Goal: Information Seeking & Learning: Learn about a topic

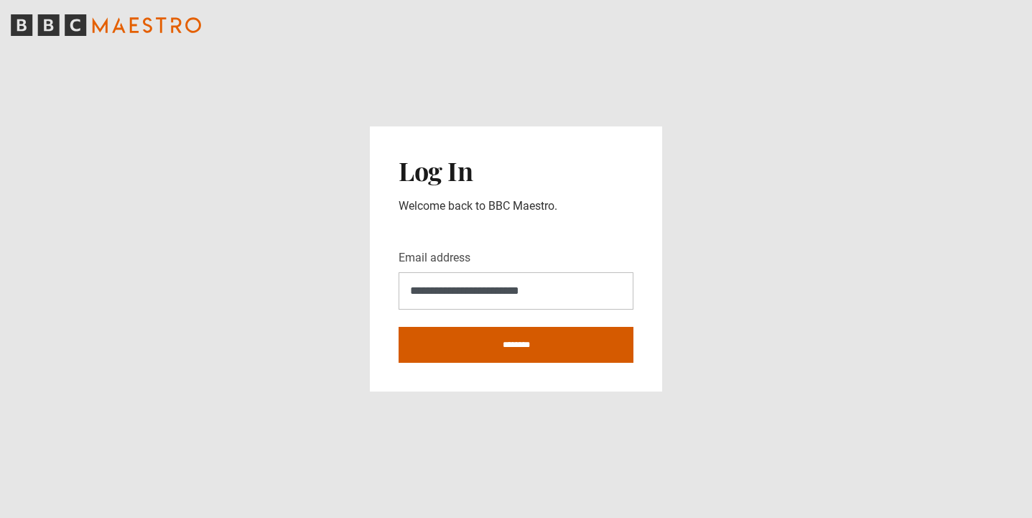
click at [479, 345] on input "********" at bounding box center [515, 345] width 235 height 36
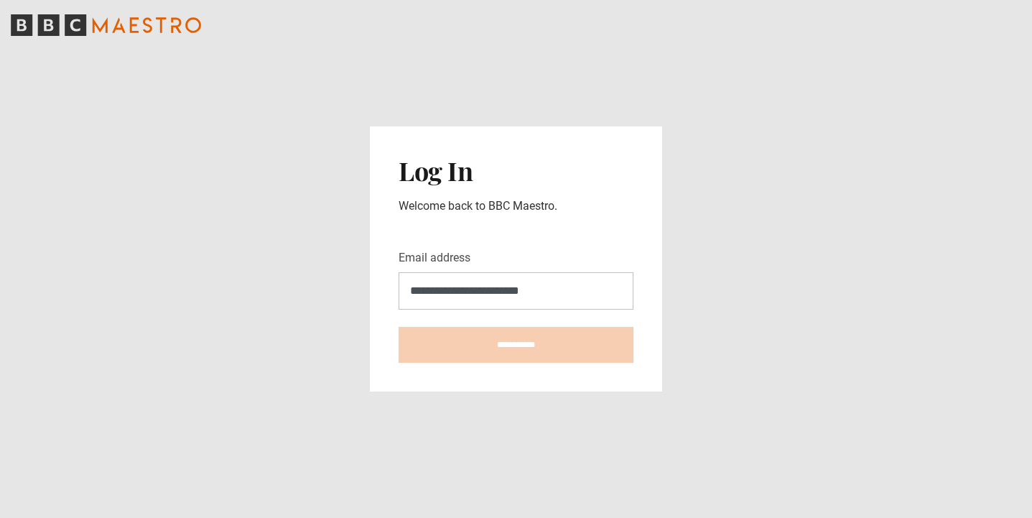
type input "**********"
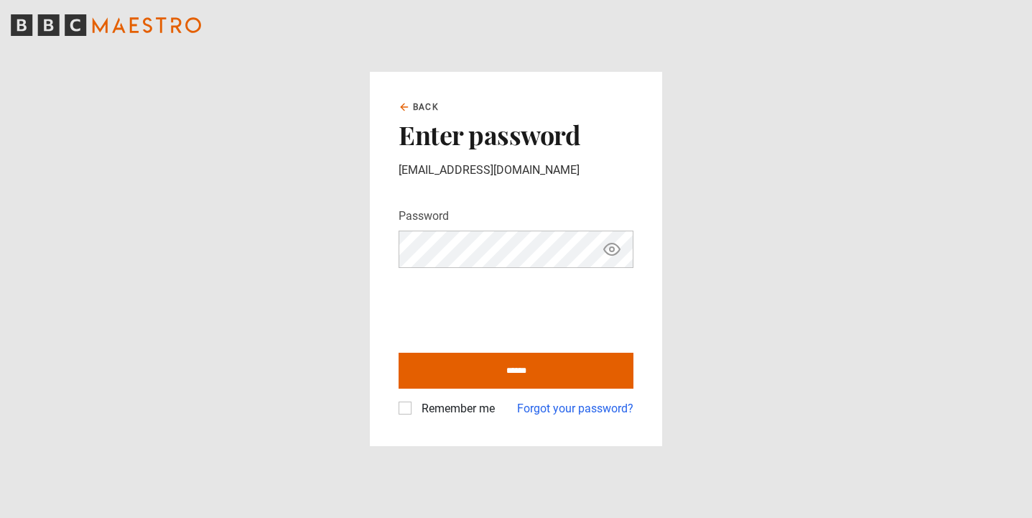
click at [613, 253] on icon "Show password" at bounding box center [611, 249] width 17 height 17
click at [416, 408] on label "Remember me" at bounding box center [455, 408] width 79 height 17
click at [495, 363] on input "******" at bounding box center [515, 371] width 235 height 36
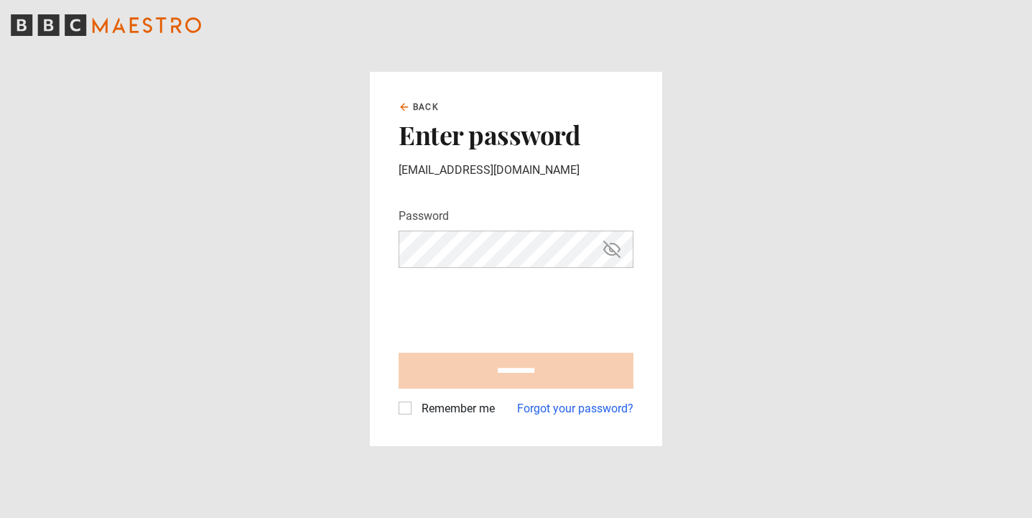
type input "**********"
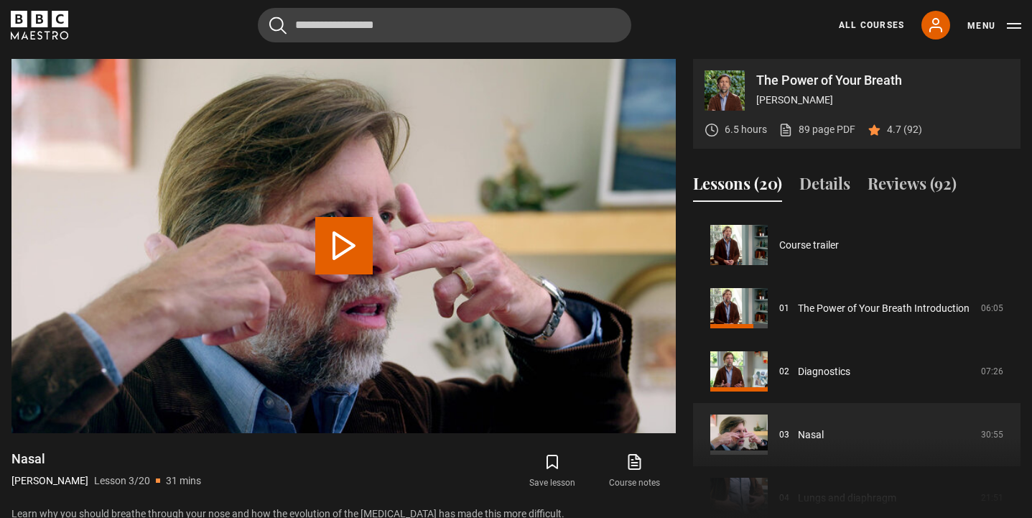
scroll to position [126, 0]
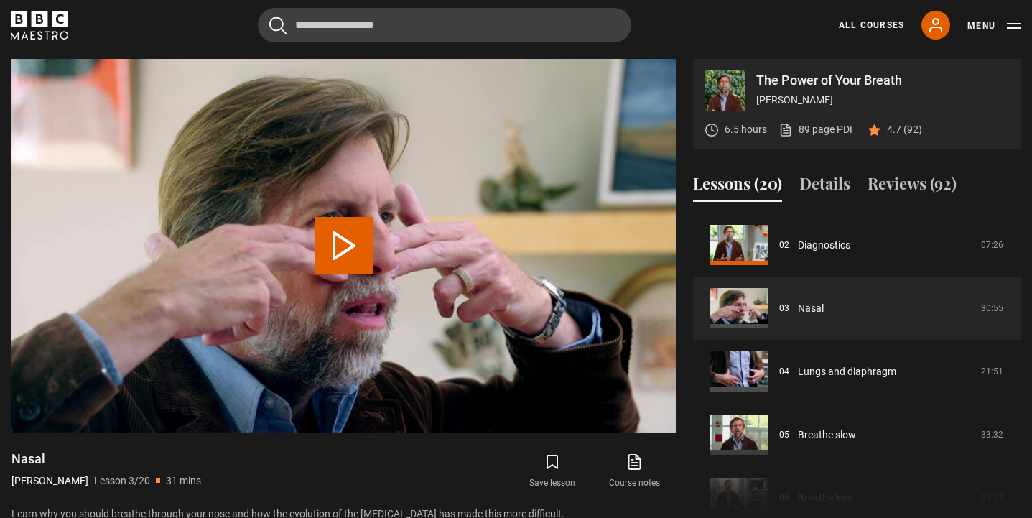
click at [1009, 80] on div "The Power of Your Breath James Nestor 6.5 hours 89 page PDF (opens in new tab) …" at bounding box center [856, 104] width 327 height 90
click at [345, 241] on button "Play Lesson Nasal" at bounding box center [343, 245] width 57 height 57
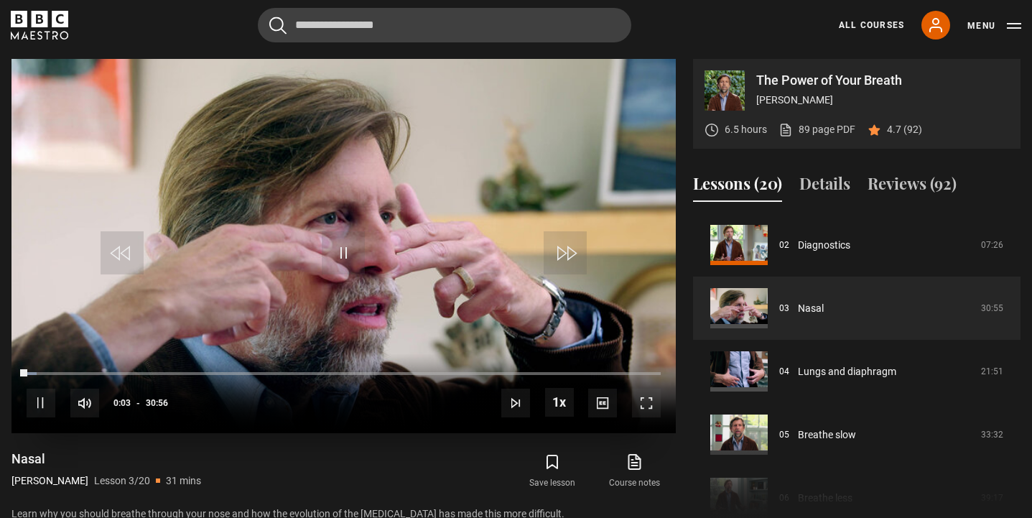
click at [650, 403] on span "Video Player" at bounding box center [646, 402] width 29 height 29
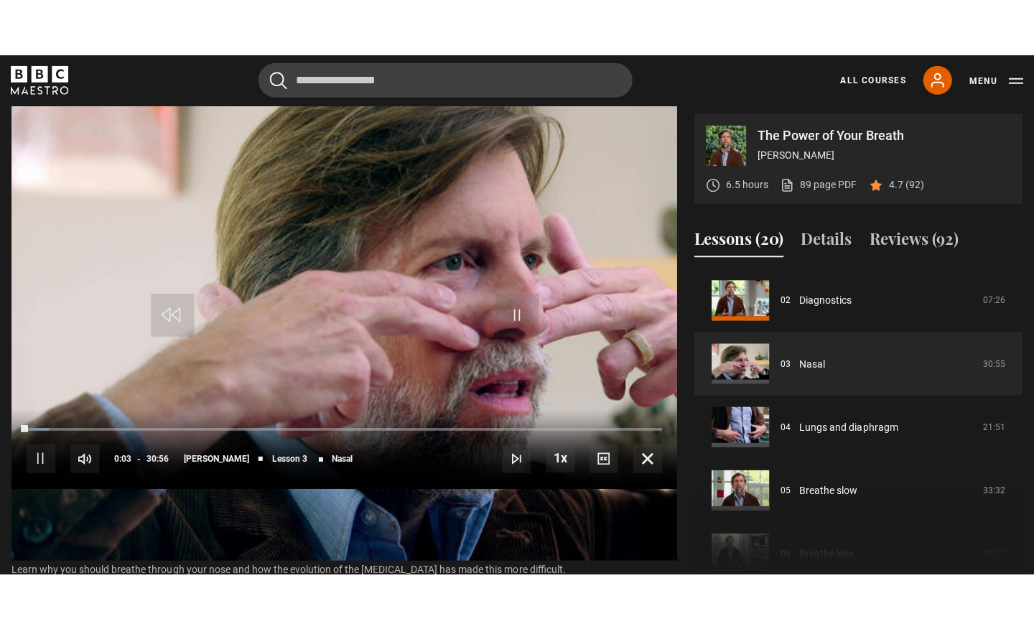
scroll to position [0, 0]
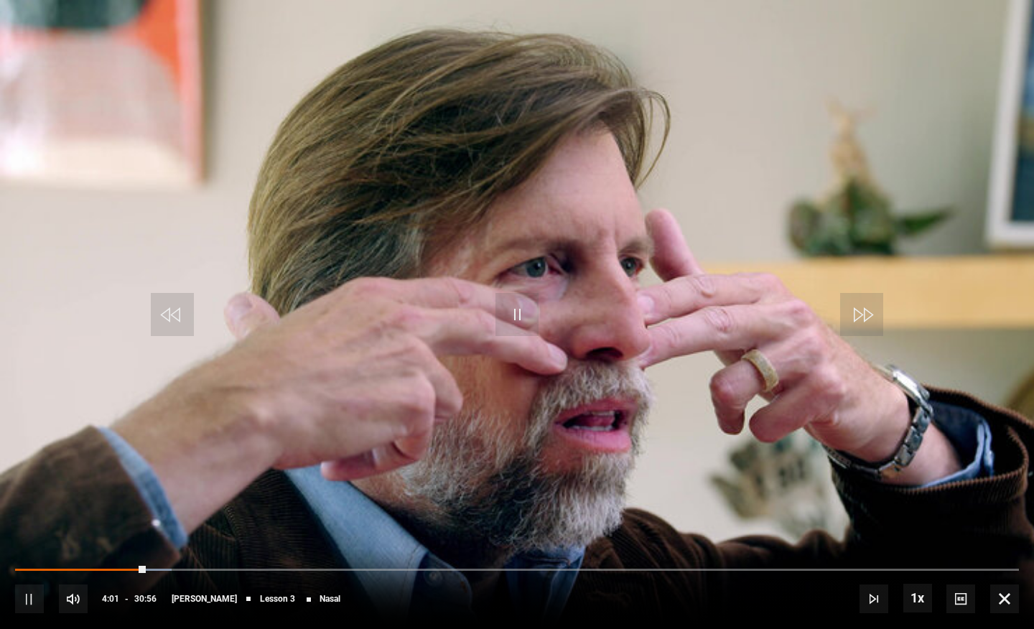
click at [518, 320] on span "Video Player" at bounding box center [516, 314] width 43 height 43
click at [520, 309] on span "Video Player" at bounding box center [516, 314] width 43 height 43
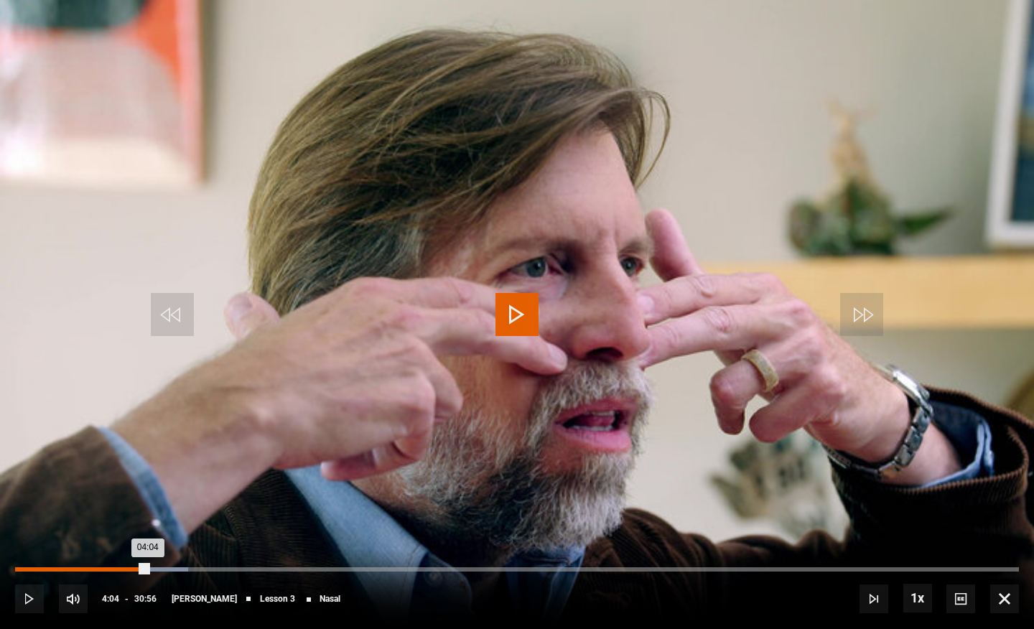
drag, startPoint x: 159, startPoint y: 566, endPoint x: 147, endPoint y: 566, distance: 11.5
click at [147, 517] on div "04:04" at bounding box center [81, 569] width 133 height 4
drag, startPoint x: 146, startPoint y: 566, endPoint x: 134, endPoint y: 566, distance: 12.2
click at [134, 517] on div "03:44" at bounding box center [76, 569] width 123 height 4
drag, startPoint x: 134, startPoint y: 570, endPoint x: 122, endPoint y: 570, distance: 11.5
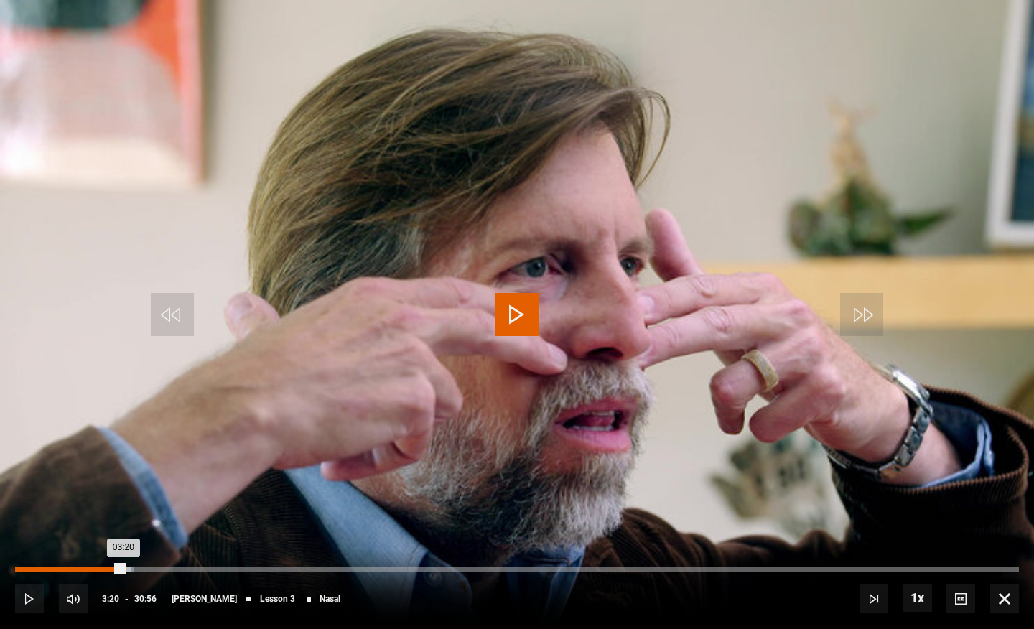
click at [122, 517] on div "03:20" at bounding box center [69, 569] width 108 height 4
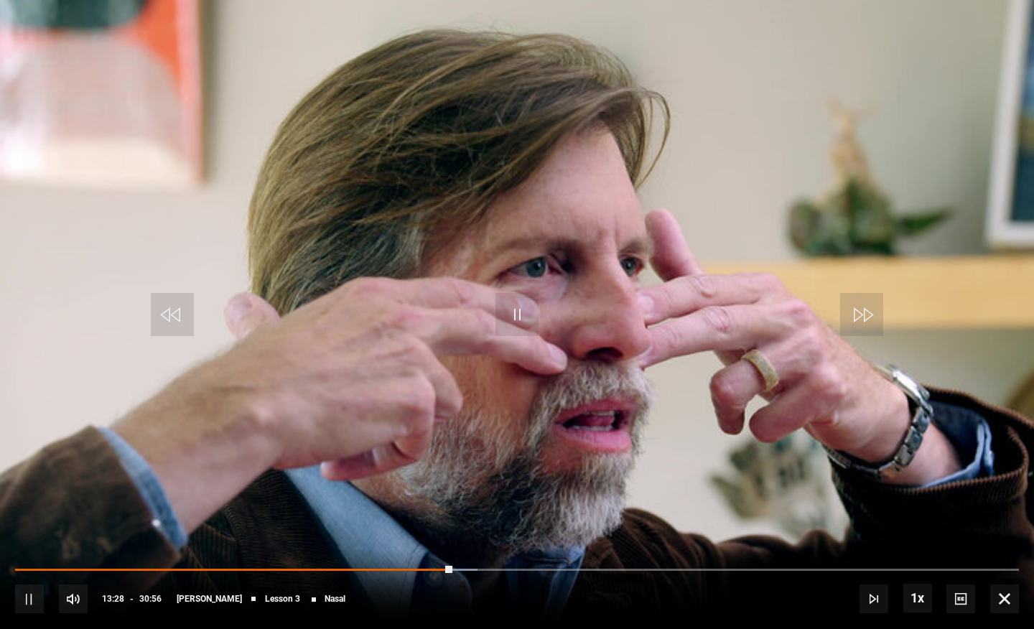
click at [510, 321] on span "Video Player" at bounding box center [516, 314] width 43 height 43
click at [517, 311] on span "Video Player" at bounding box center [516, 314] width 43 height 43
click at [517, 317] on span "Video Player" at bounding box center [516, 314] width 43 height 43
click at [517, 310] on span "Video Player" at bounding box center [516, 314] width 43 height 43
click at [520, 312] on span "Video Player" at bounding box center [516, 314] width 43 height 43
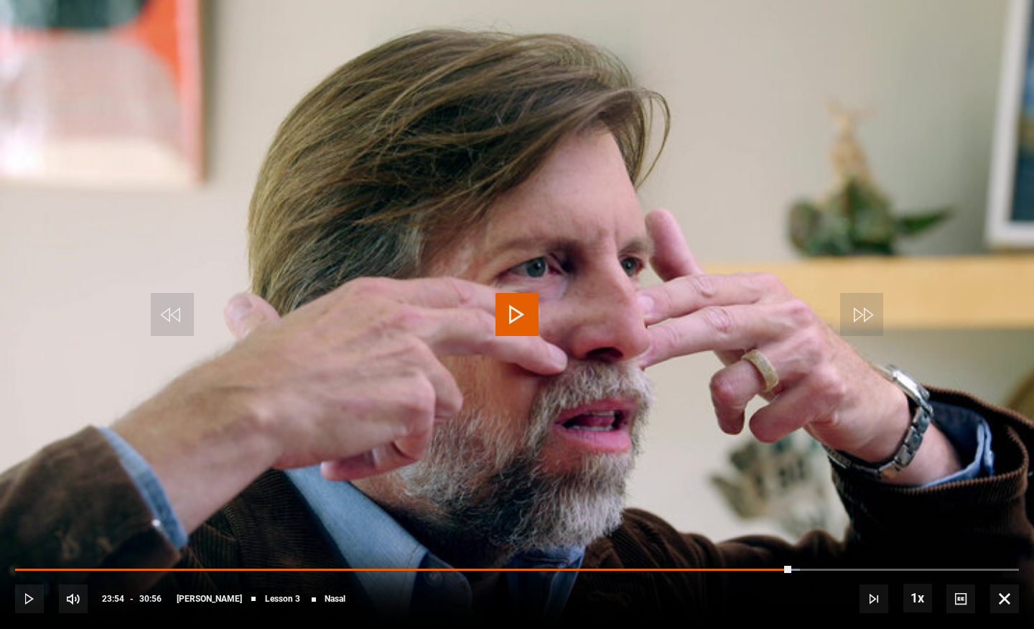
click at [516, 317] on span "Video Player" at bounding box center [516, 314] width 43 height 43
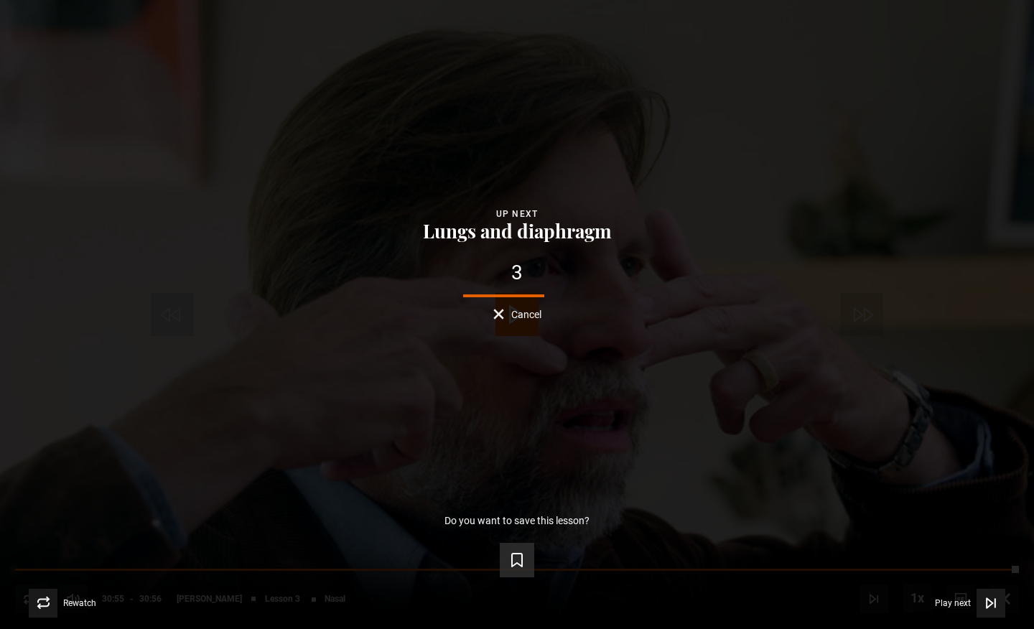
click at [521, 517] on icon "Video Player" at bounding box center [517, 560] width 10 height 13
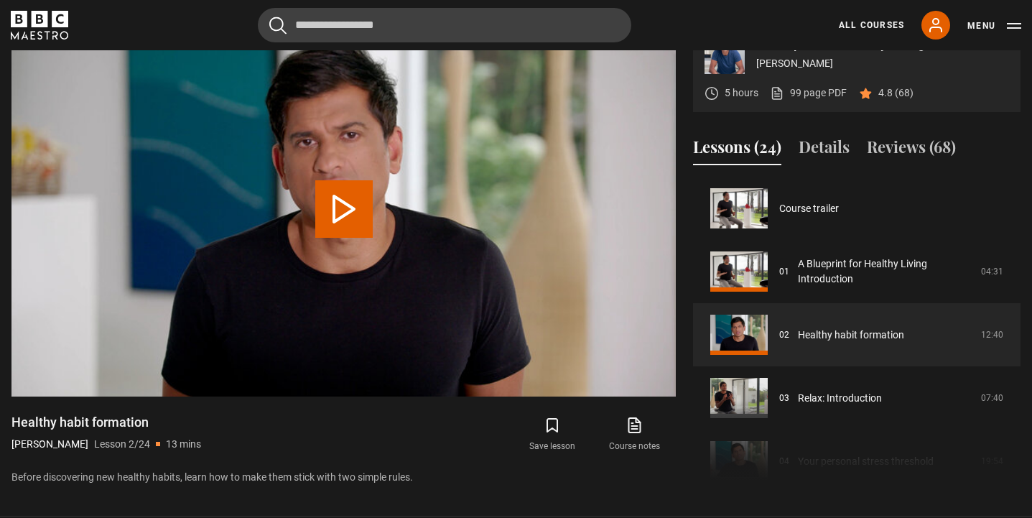
scroll to position [63, 0]
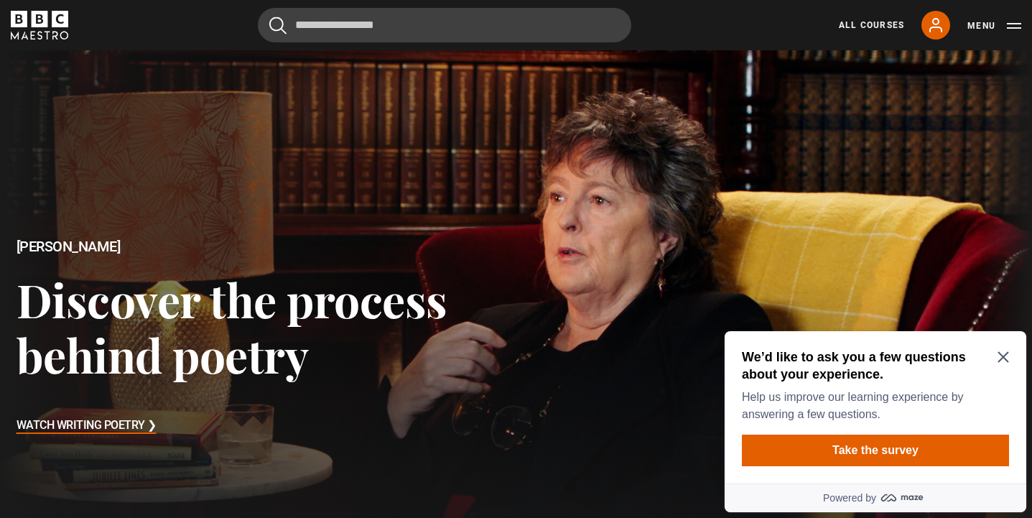
click at [1002, 356] on icon "Close Maze Prompt" at bounding box center [1002, 357] width 11 height 11
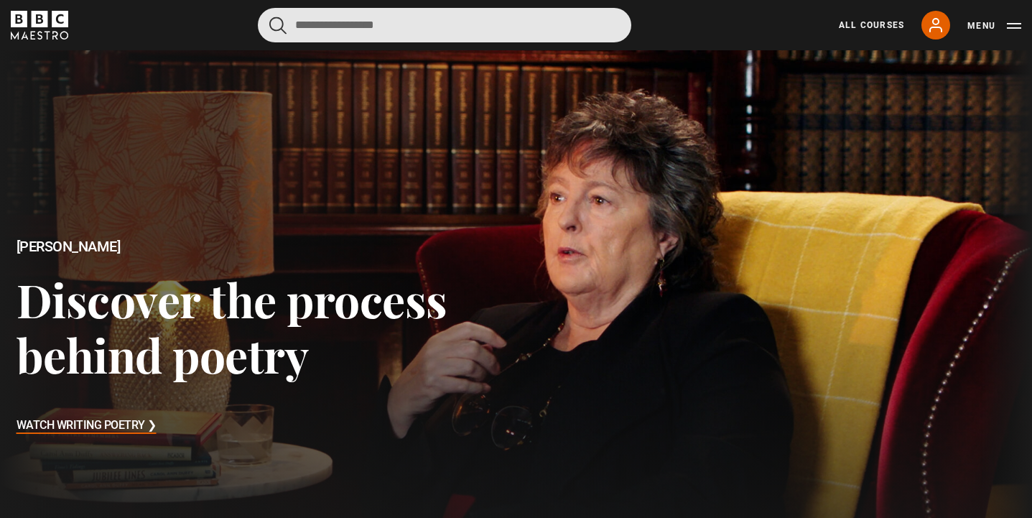
click at [347, 19] on input "Search" at bounding box center [444, 25] width 373 height 34
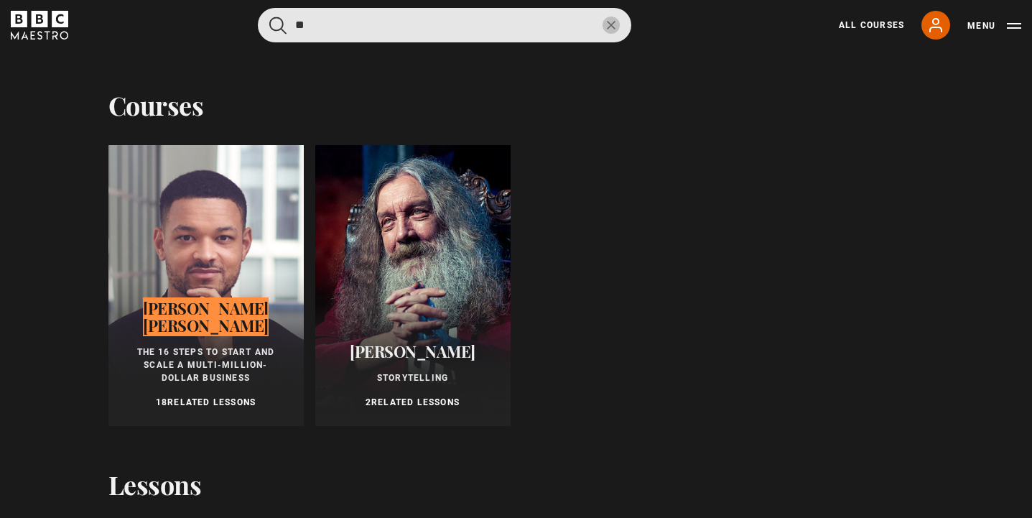
type input "*"
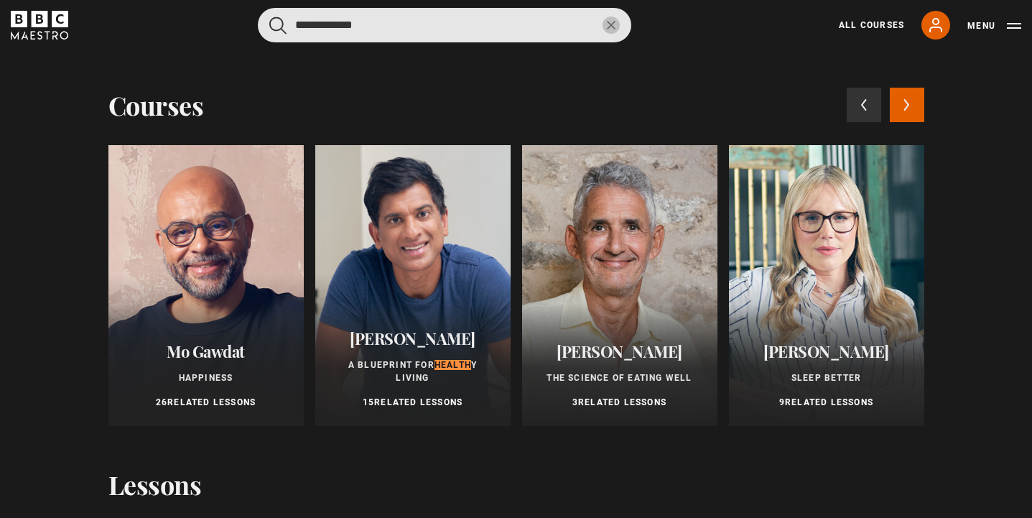
type input "**********"
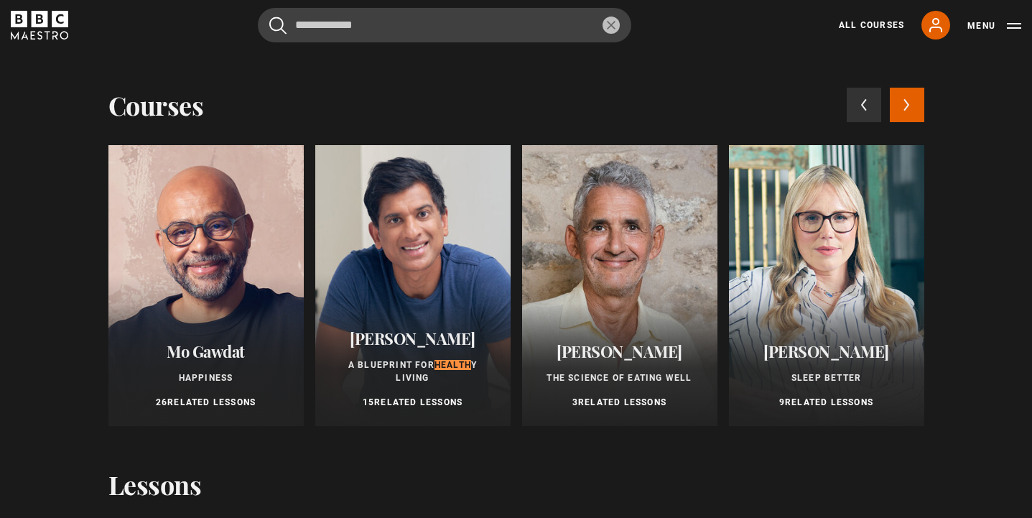
click at [616, 348] on span "[PERSON_NAME]" at bounding box center [619, 351] width 126 height 22
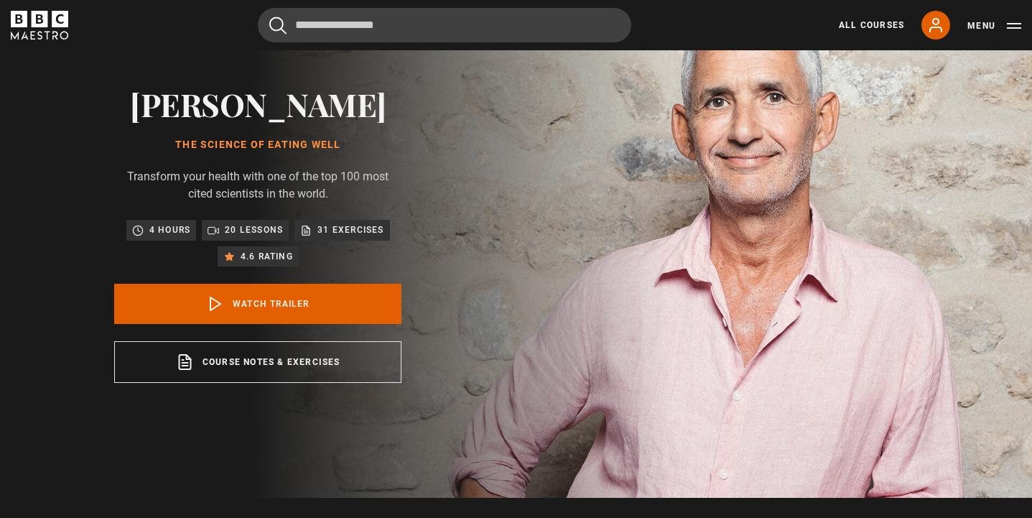
scroll to position [80, 0]
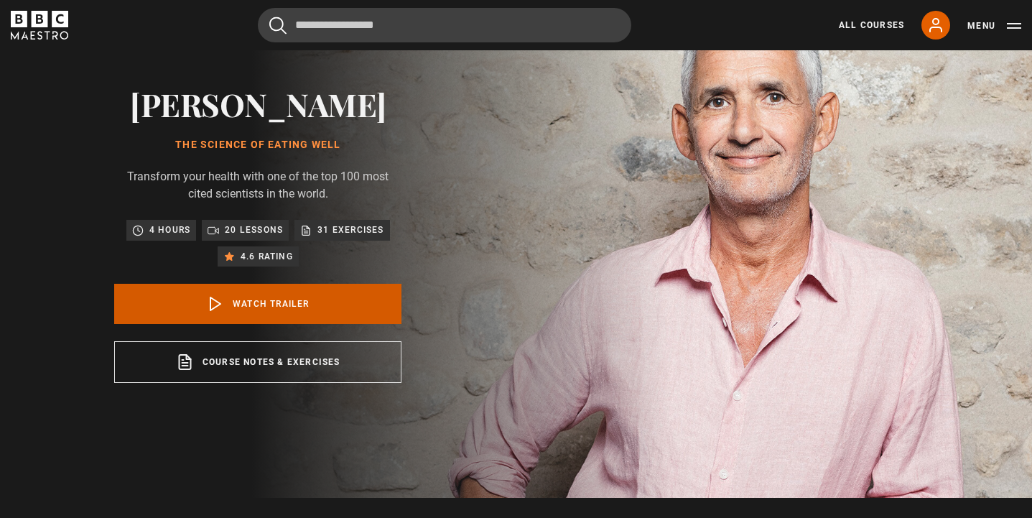
click at [367, 324] on link "Watch Trailer" at bounding box center [257, 304] width 287 height 40
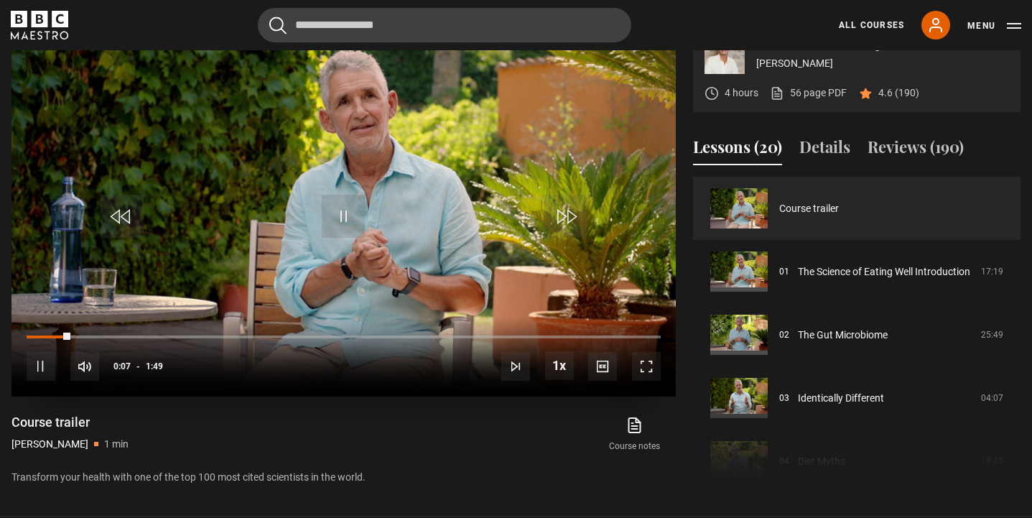
click at [344, 238] on span "Video Player" at bounding box center [343, 216] width 43 height 43
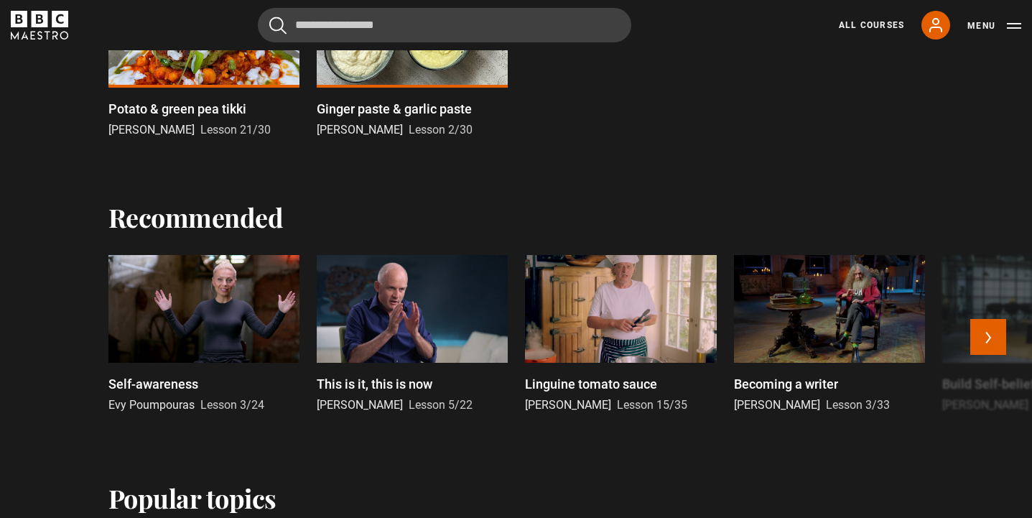
scroll to position [887, 0]
click at [246, 338] on div at bounding box center [203, 310] width 191 height 108
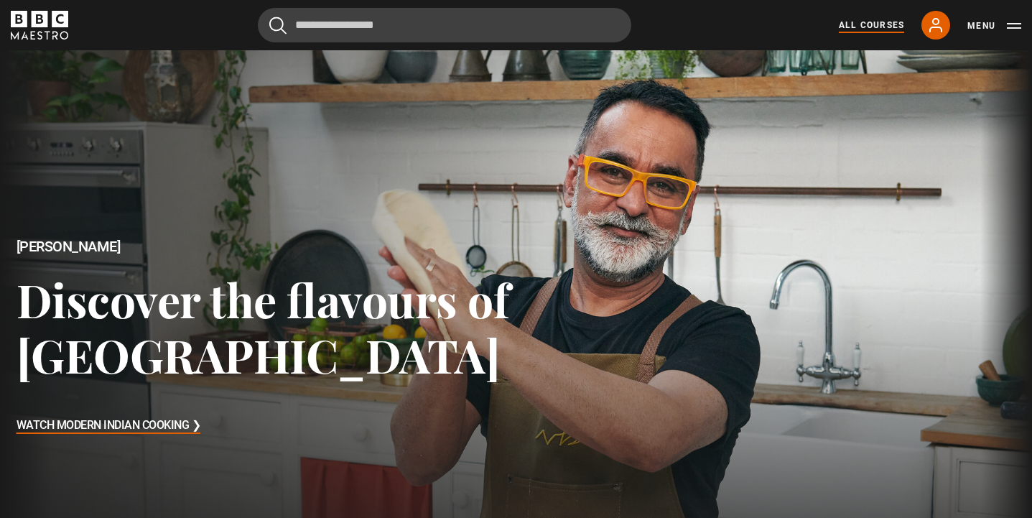
click at [862, 27] on link "All Courses" at bounding box center [871, 25] width 65 height 13
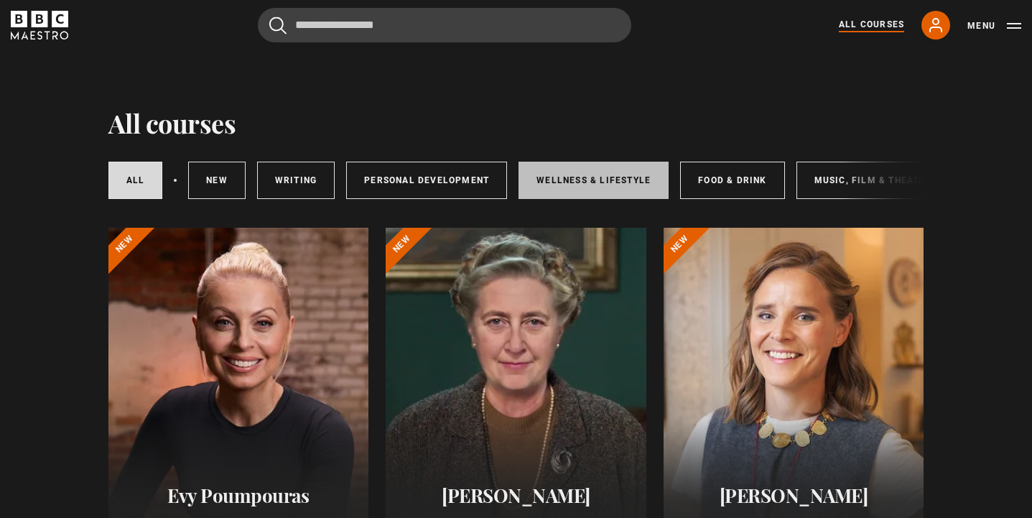
click at [569, 183] on link "Wellness & Lifestyle" at bounding box center [593, 180] width 150 height 37
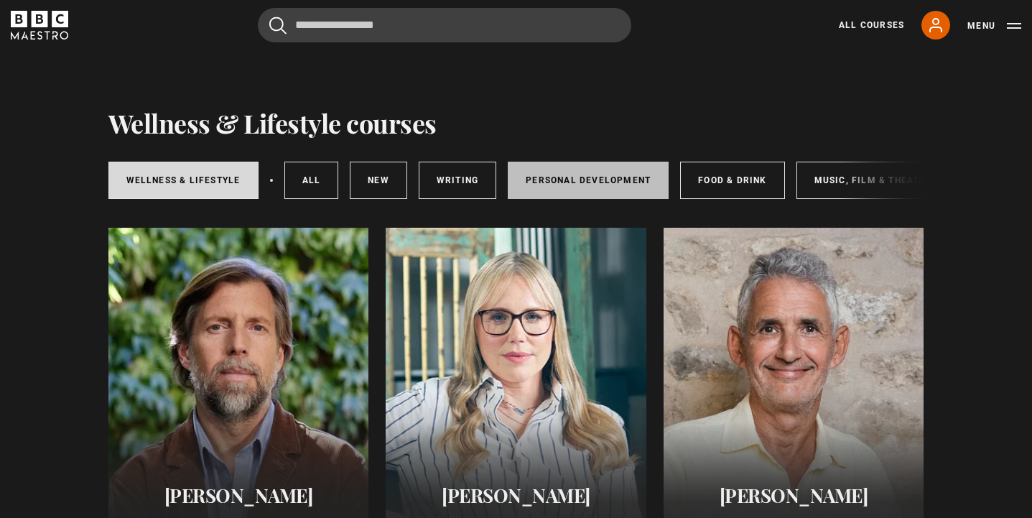
click at [612, 180] on link "Personal Development" at bounding box center [588, 180] width 161 height 37
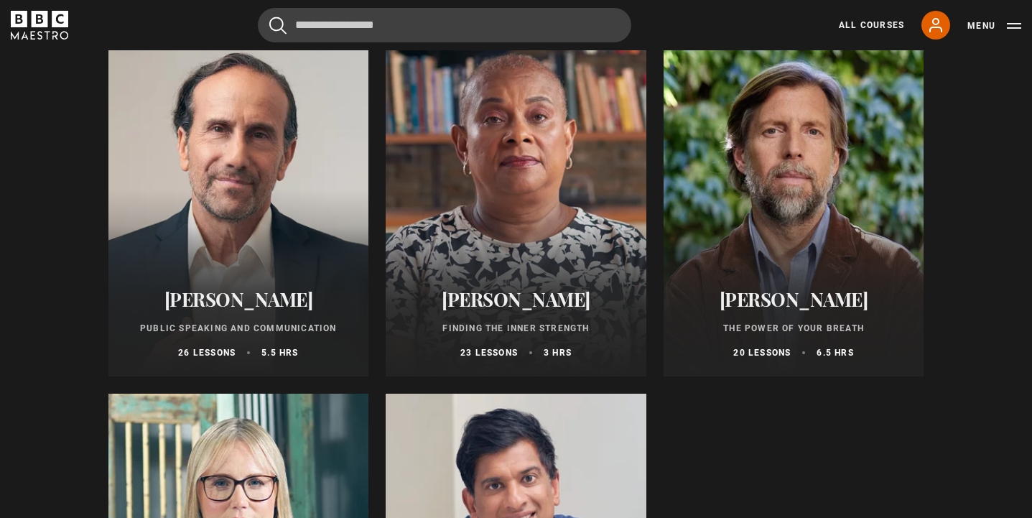
scroll to position [553, 0]
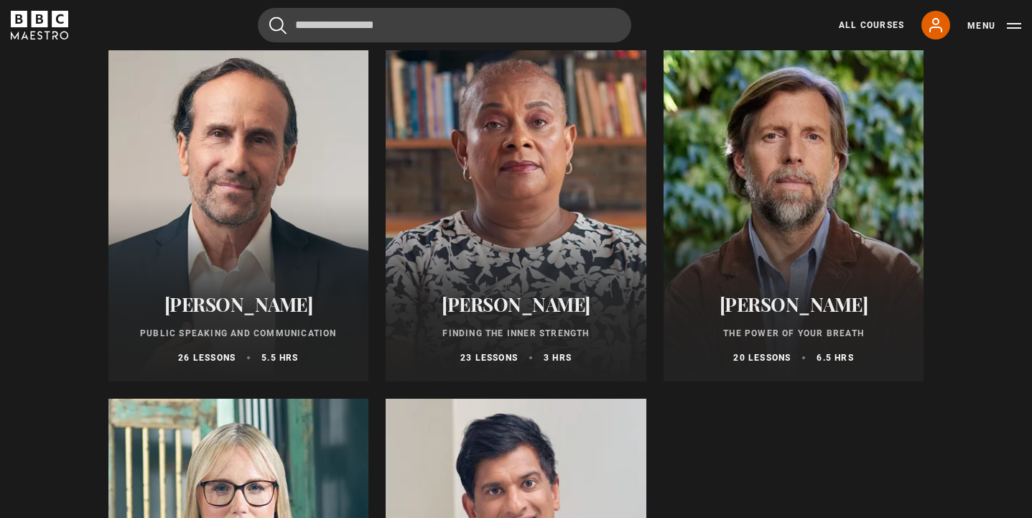
click at [499, 230] on div at bounding box center [516, 209] width 261 height 345
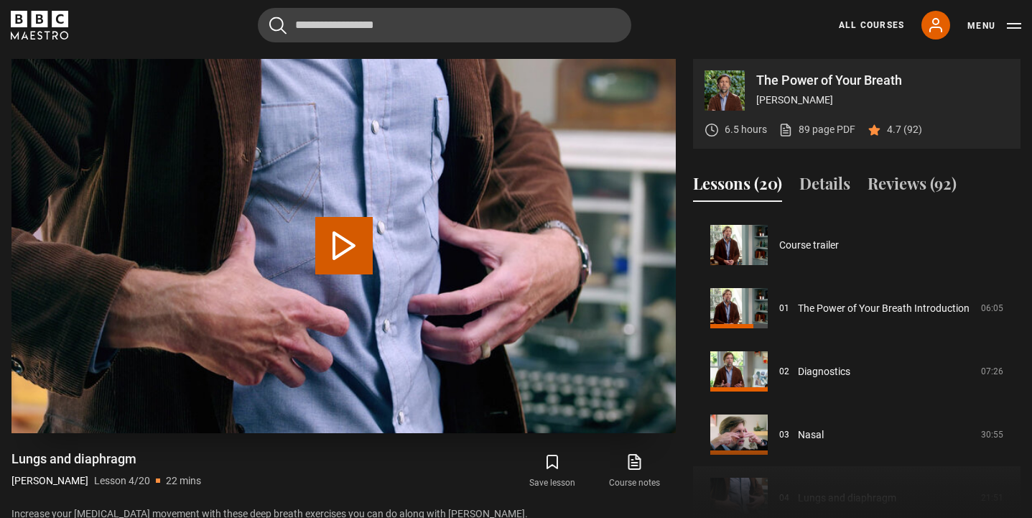
click at [364, 236] on button "Play Lesson Lungs and diaphragm" at bounding box center [343, 245] width 57 height 57
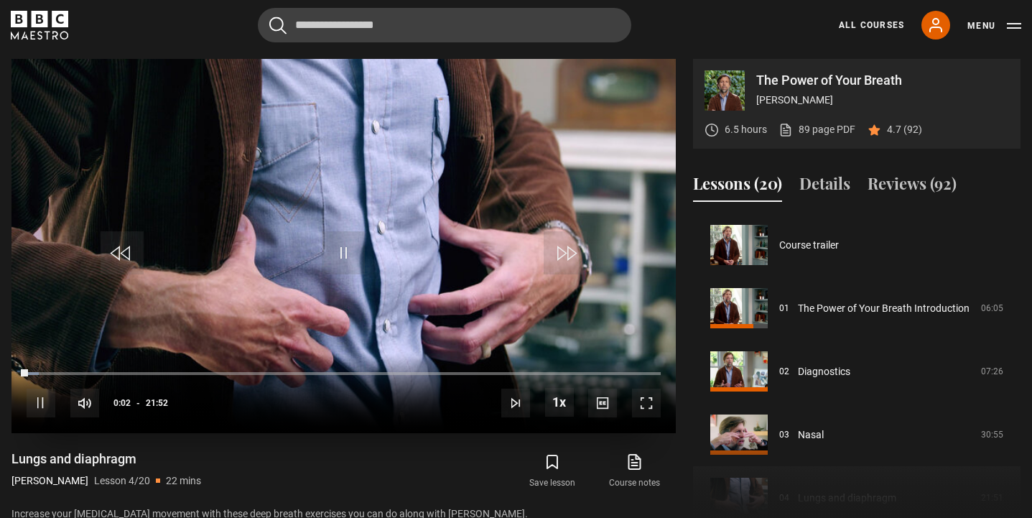
click at [647, 391] on span "Video Player" at bounding box center [646, 402] width 29 height 29
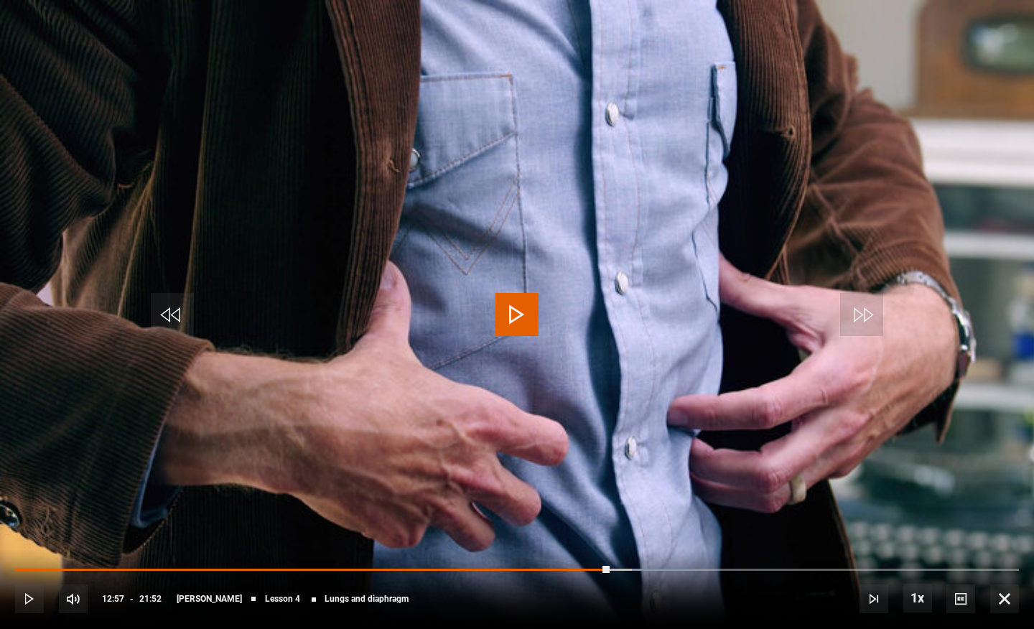
drag, startPoint x: 655, startPoint y: 567, endPoint x: 608, endPoint y: 565, distance: 46.7
click at [608, 517] on div "12:55" at bounding box center [312, 570] width 594 height 3
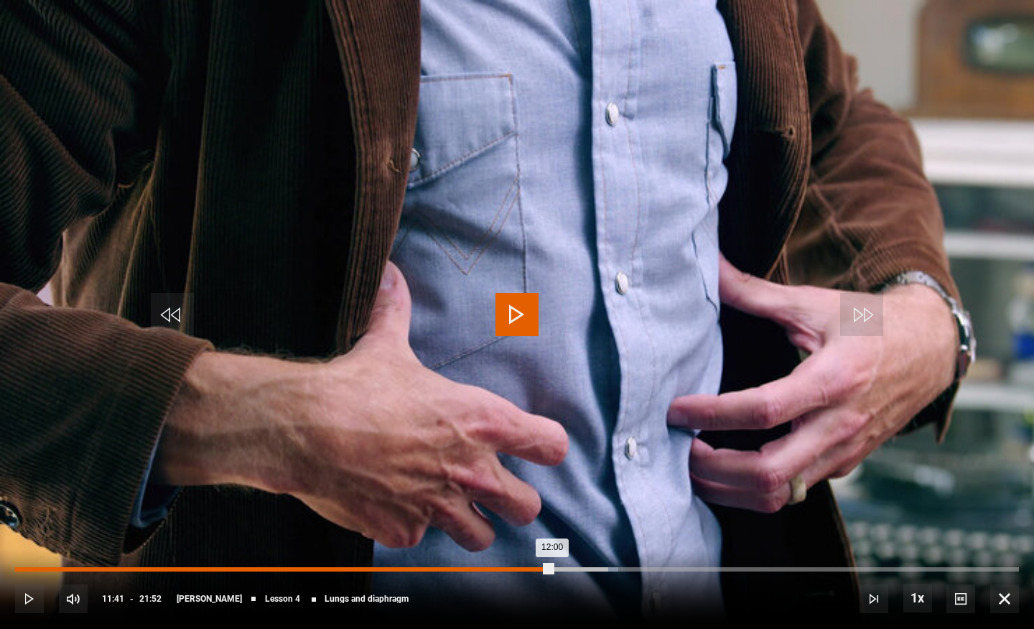
drag, startPoint x: 609, startPoint y: 565, endPoint x: 536, endPoint y: 568, distance: 73.3
click at [536, 517] on div "Loaded : 60.06% 11:20 12:00" at bounding box center [517, 569] width 1004 height 4
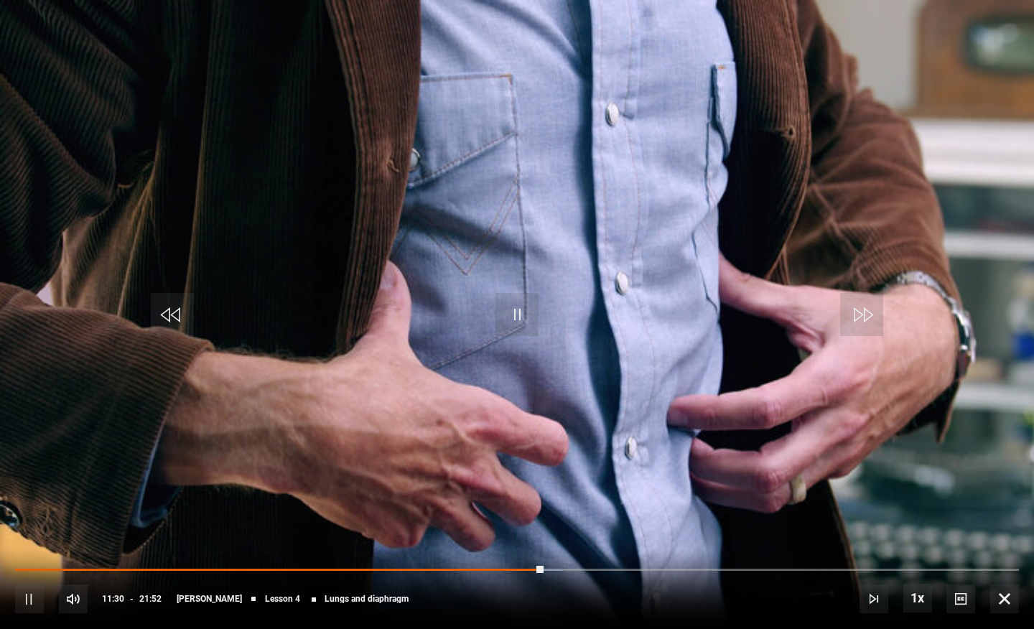
click at [516, 312] on span "Video Player" at bounding box center [516, 314] width 43 height 43
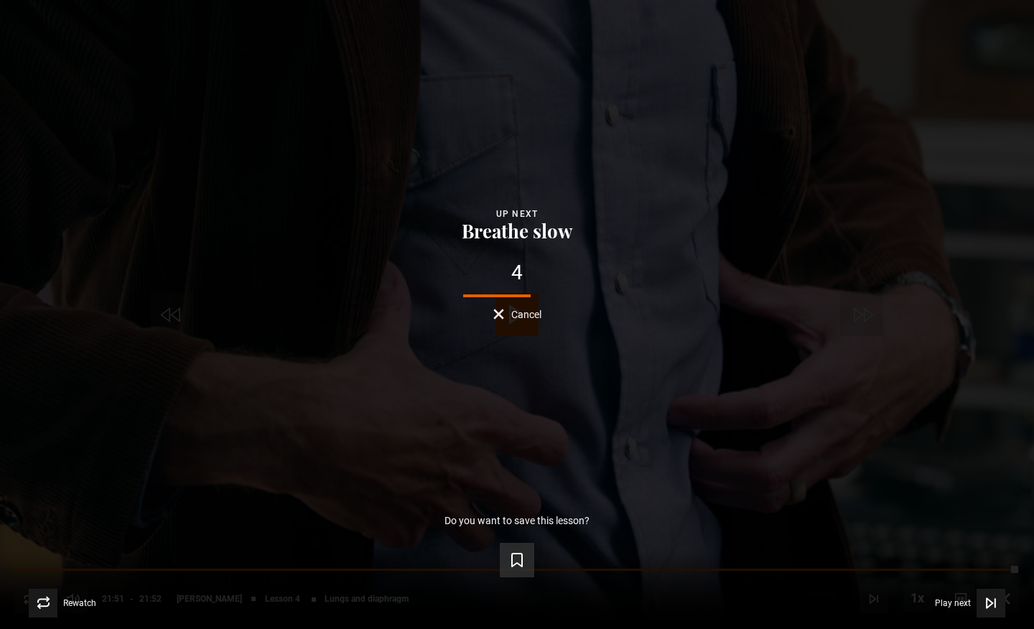
click at [515, 517] on icon "Video Player" at bounding box center [516, 559] width 17 height 17
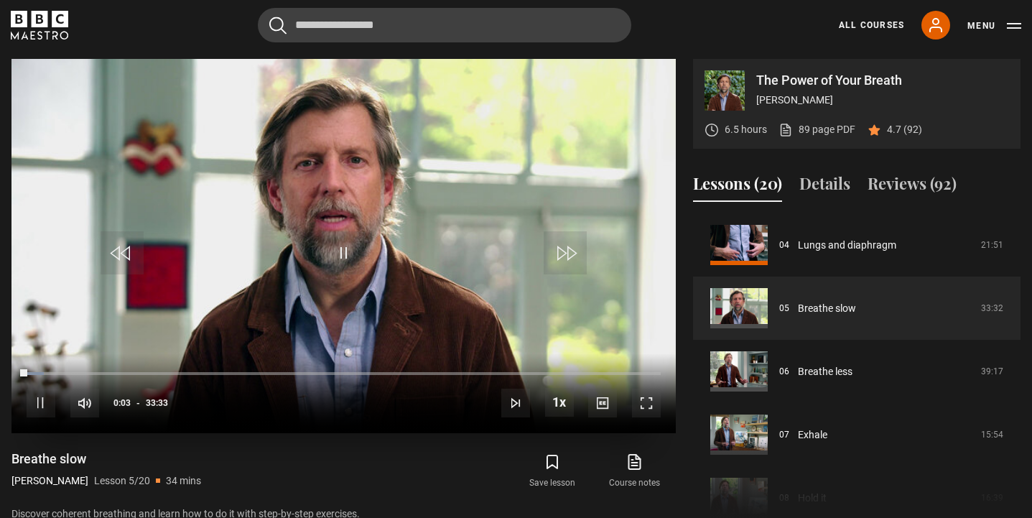
click at [644, 392] on span "Video Player" at bounding box center [646, 402] width 29 height 29
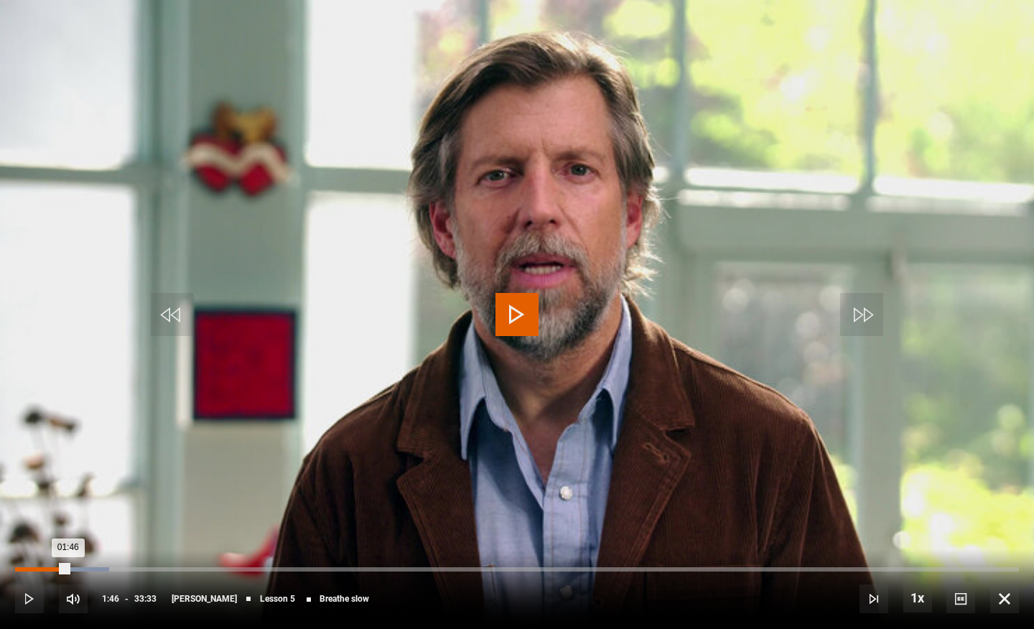
drag, startPoint x: 79, startPoint y: 569, endPoint x: 68, endPoint y: 567, distance: 10.9
click at [68, 517] on div "01:46" at bounding box center [41, 569] width 53 height 4
click at [1009, 517] on span "Video Player" at bounding box center [1004, 598] width 29 height 29
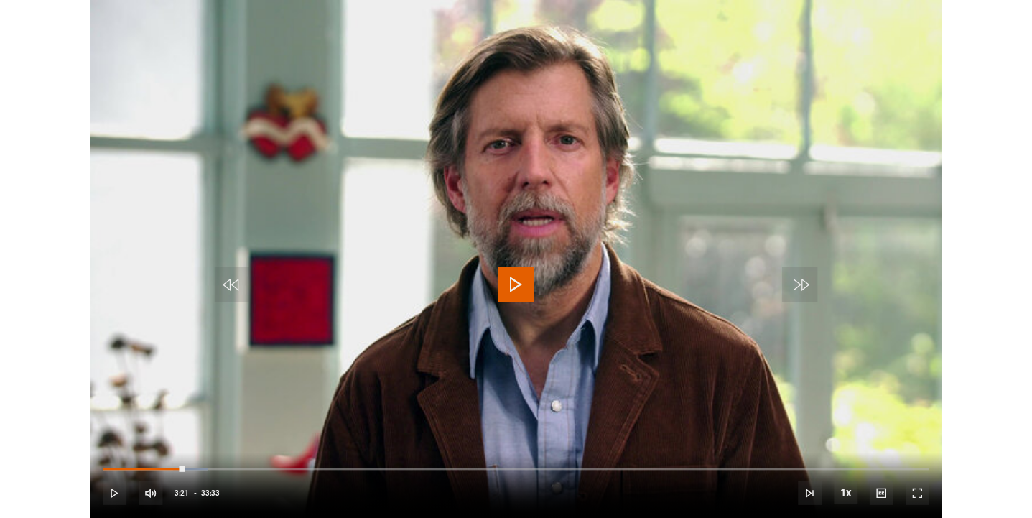
scroll to position [576, 0]
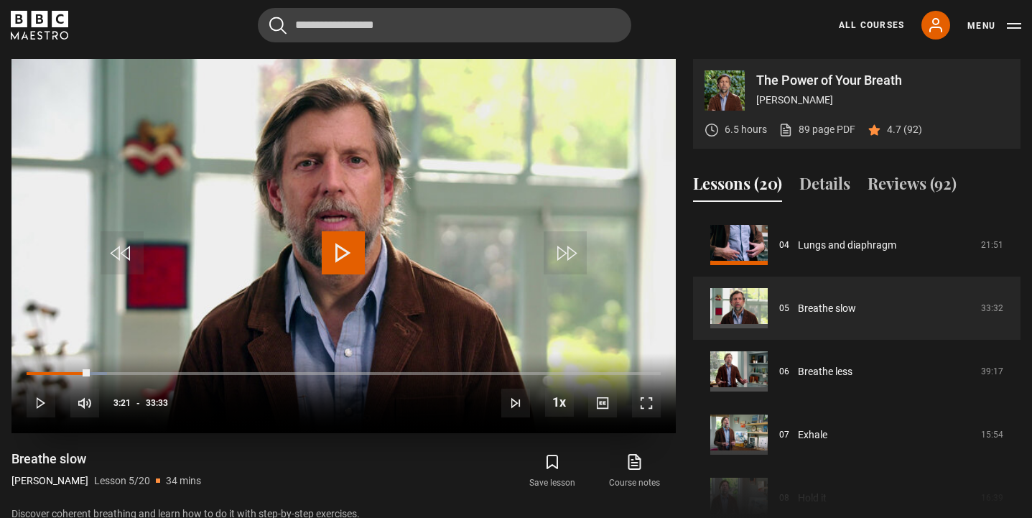
click at [639, 404] on span "Video Player" at bounding box center [646, 402] width 29 height 29
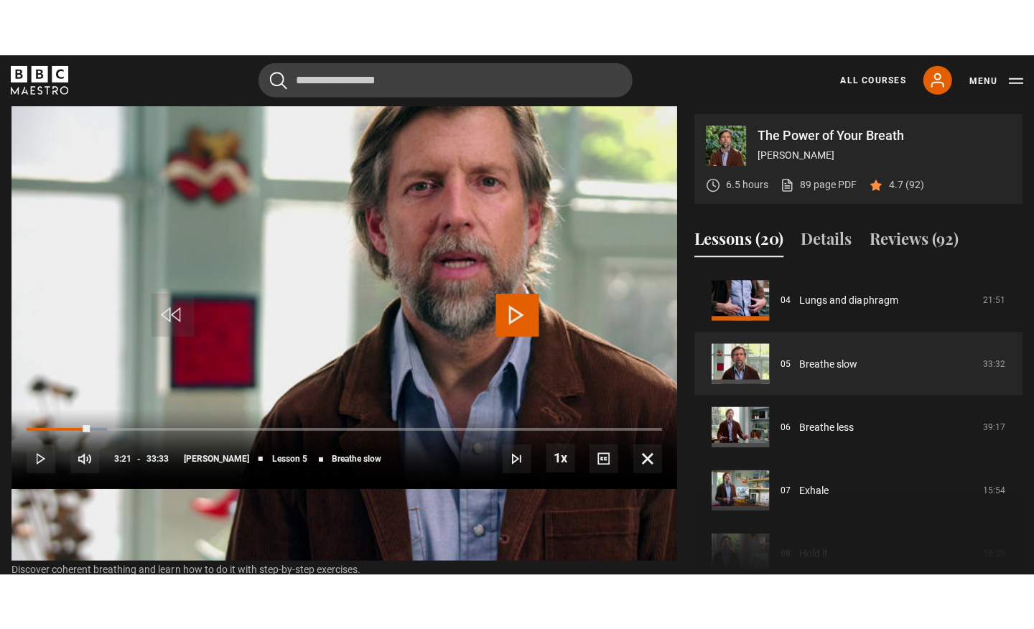
scroll to position [0, 0]
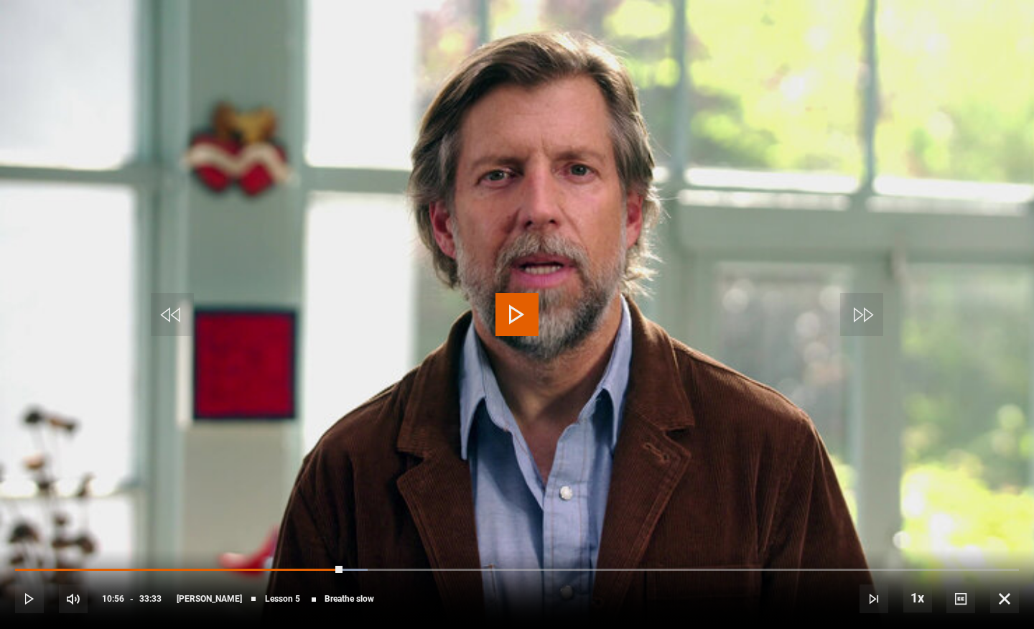
click at [1007, 517] on span "Video Player" at bounding box center [1004, 598] width 29 height 29
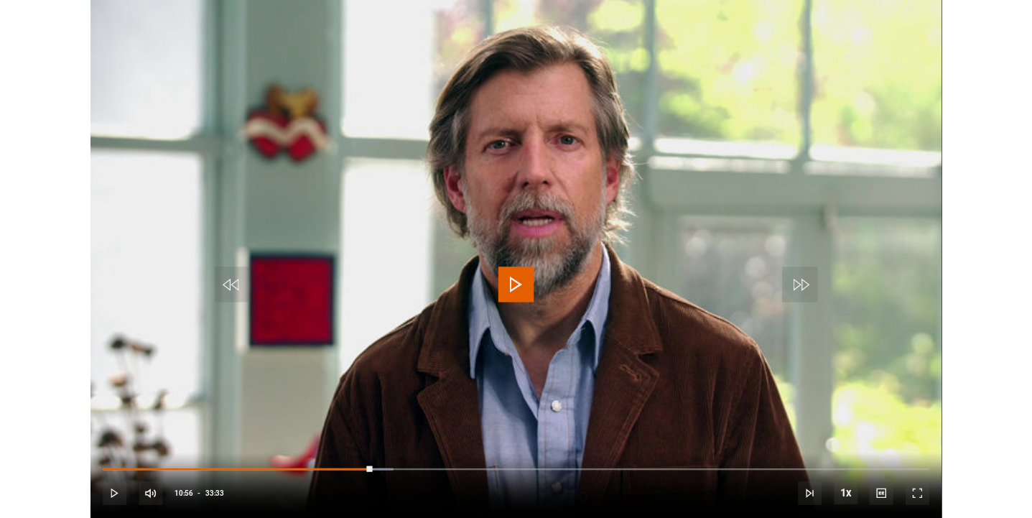
scroll to position [576, 0]
